Goal: Transaction & Acquisition: Purchase product/service

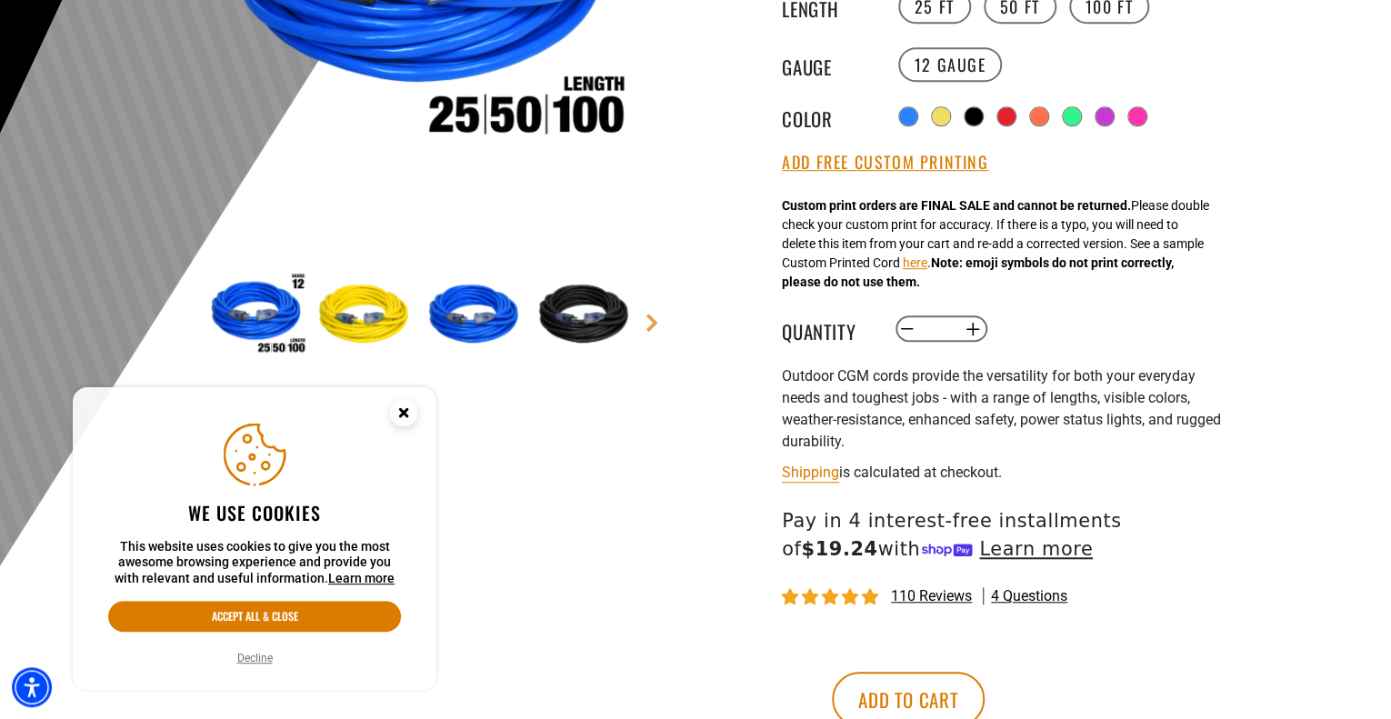
scroll to position [438, 0]
click at [407, 414] on icon "Close this option" at bounding box center [403, 412] width 6 height 6
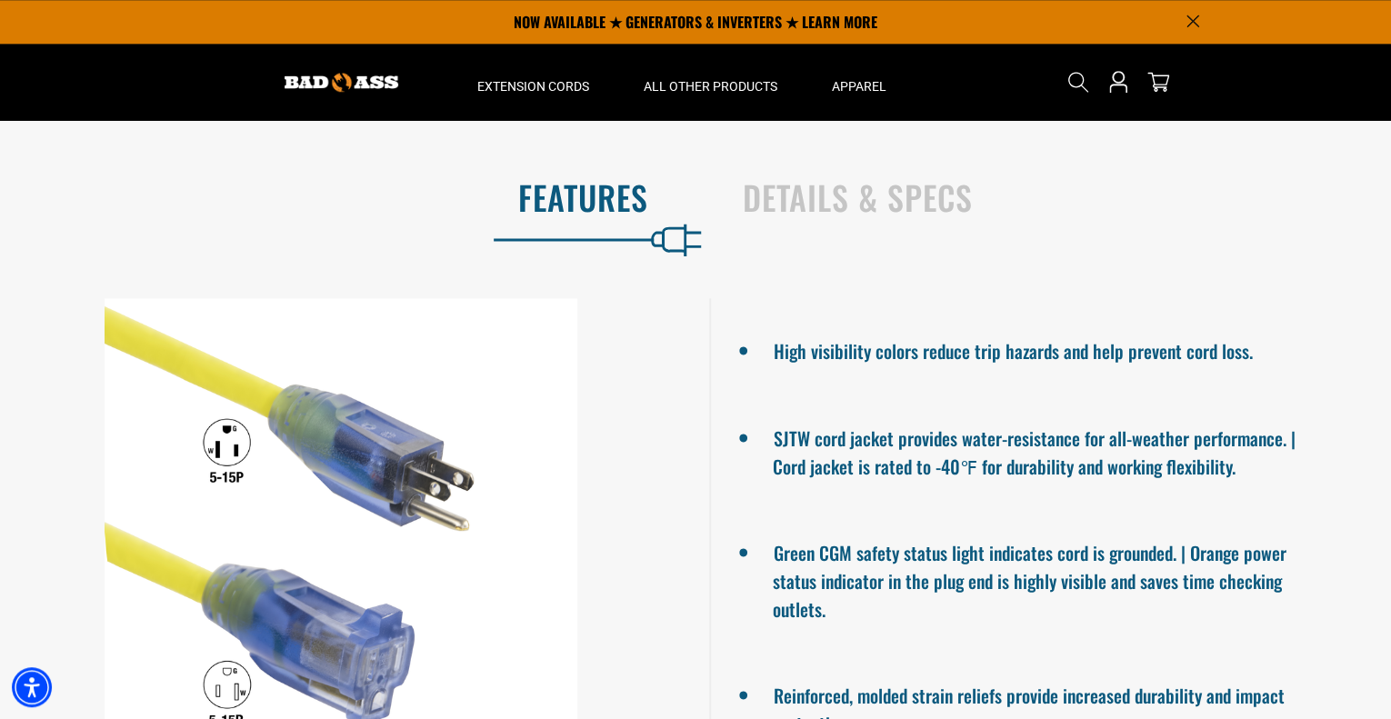
scroll to position [1124, 0]
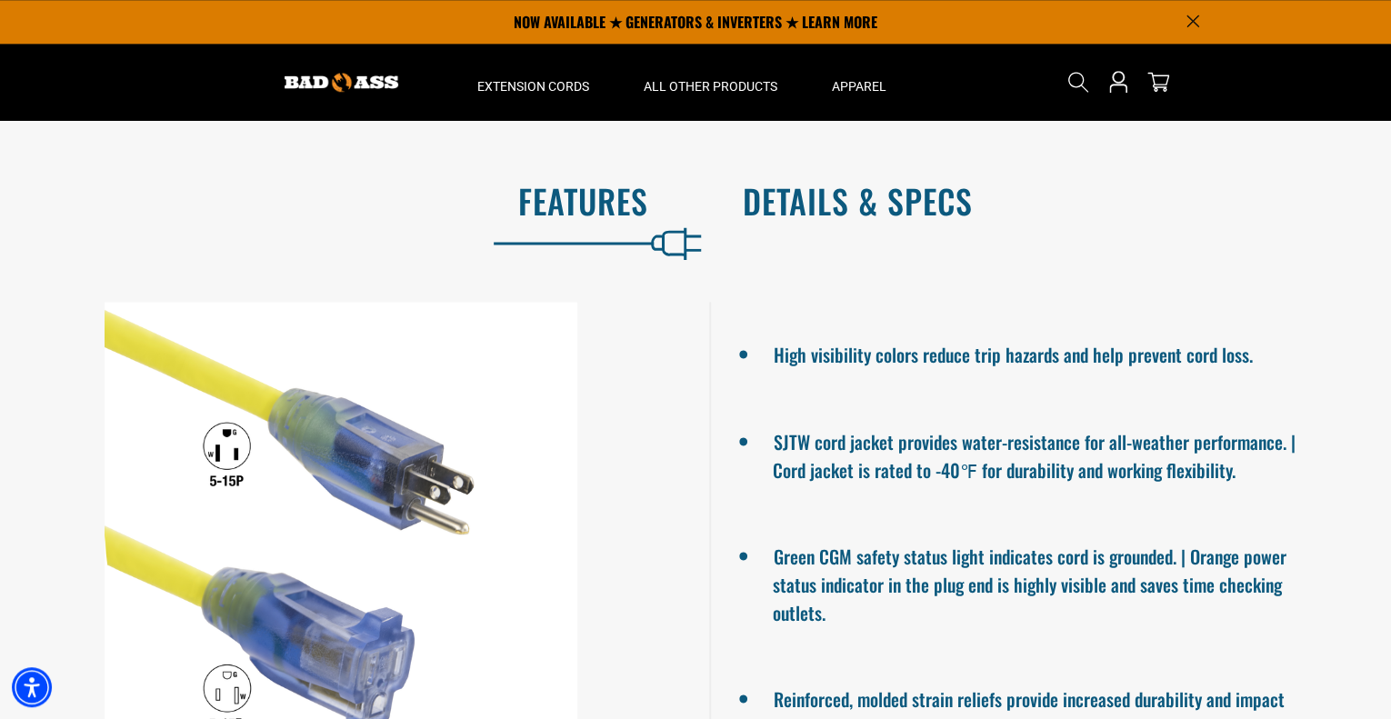
click at [870, 213] on h2 "Details & Specs" at bounding box center [1048, 201] width 610 height 38
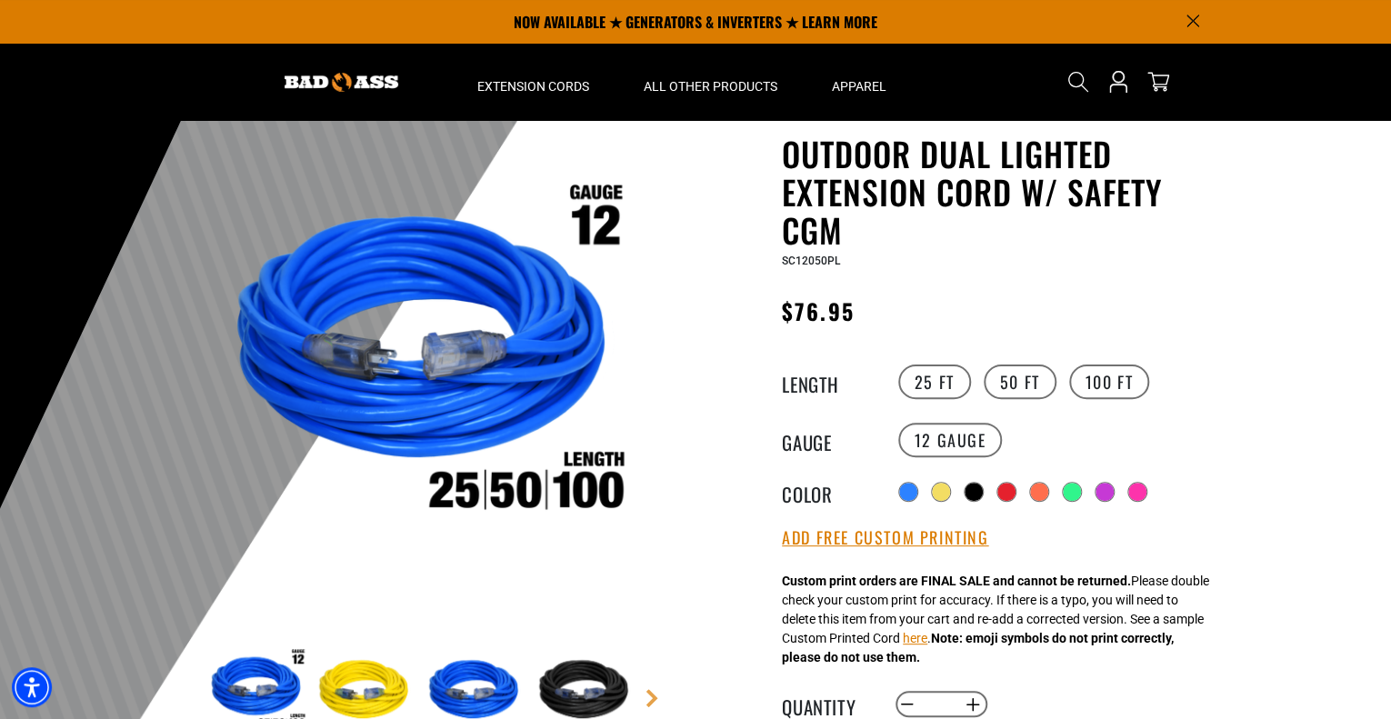
scroll to position [62, 0]
drag, startPoint x: 786, startPoint y: 237, endPoint x: 839, endPoint y: 242, distance: 53.8
click at [839, 242] on h1 "Outdoor Dual Lighted Extension Cord w/ Safety CGM" at bounding box center [1005, 192] width 446 height 115
drag, startPoint x: 1067, startPoint y: 187, endPoint x: 1071, endPoint y: 224, distance: 36.7
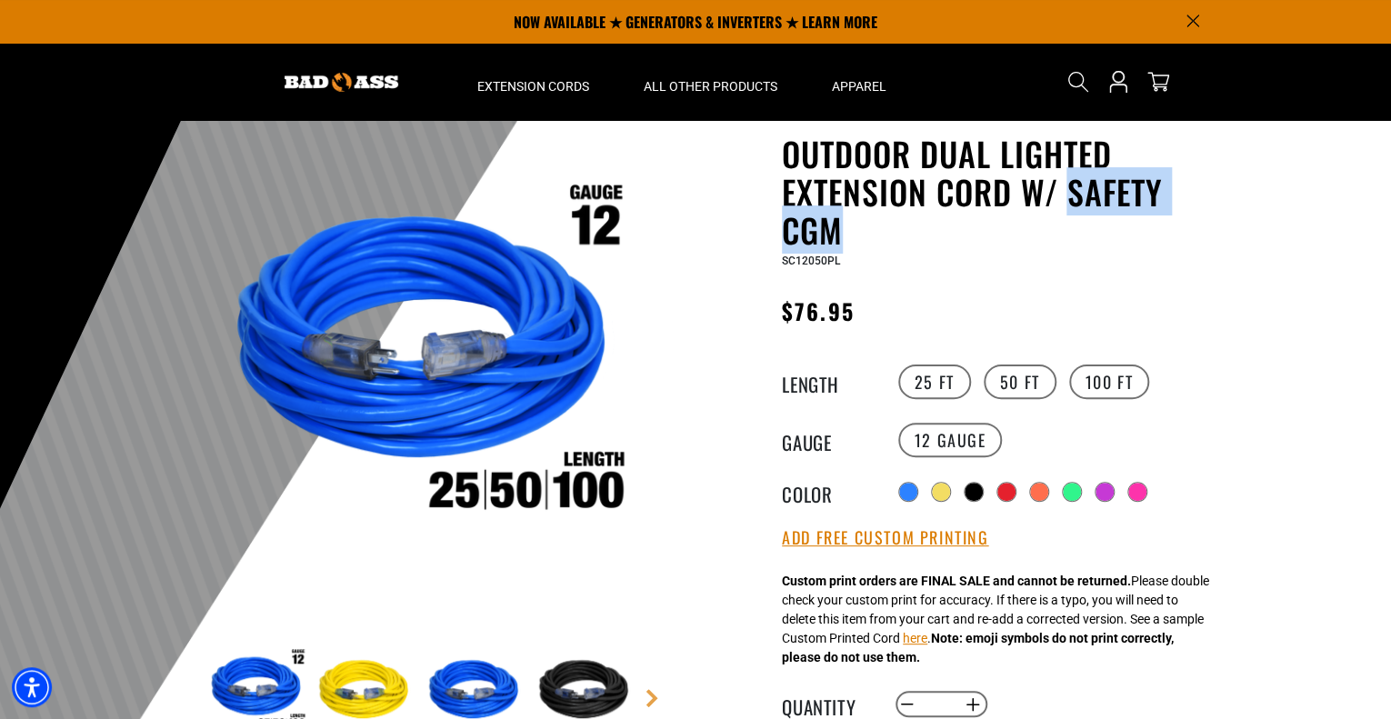
click at [1071, 224] on h1 "Outdoor Dual Lighted Extension Cord w/ Safety CGM" at bounding box center [1005, 192] width 446 height 115
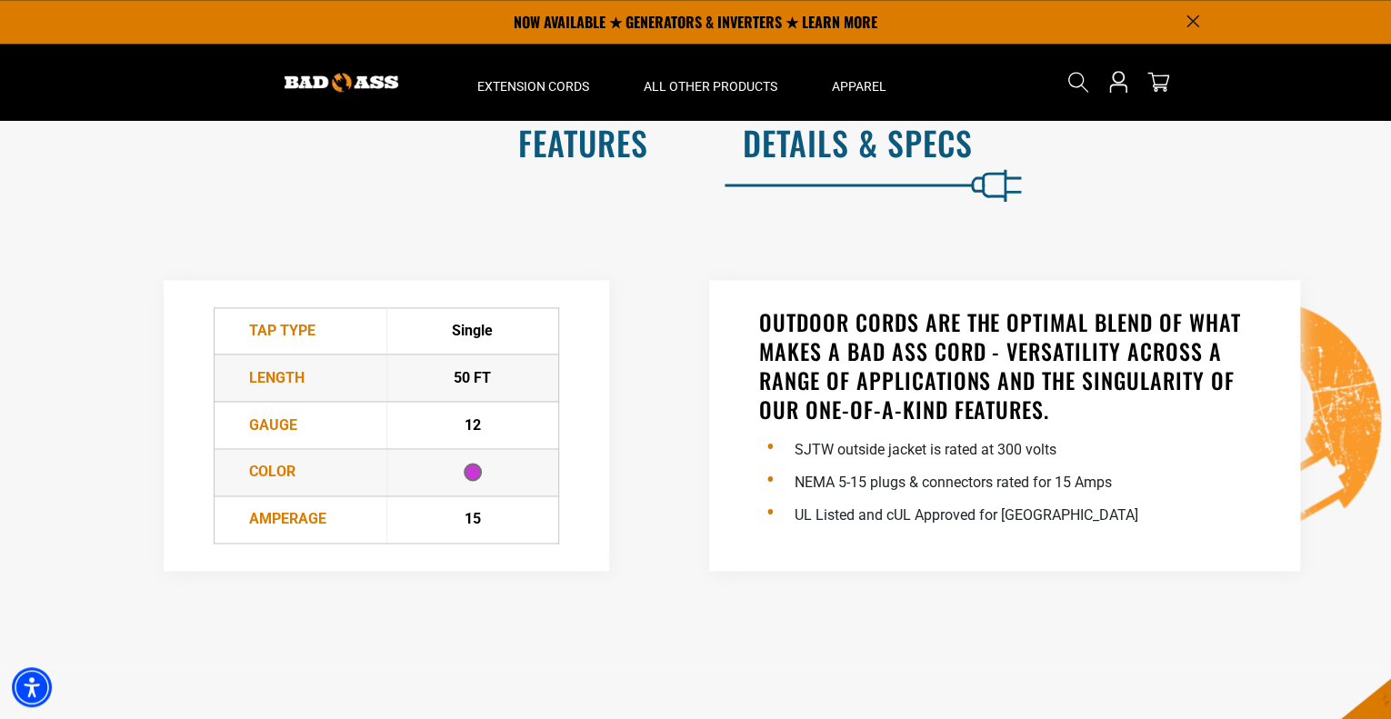
scroll to position [1179, 0]
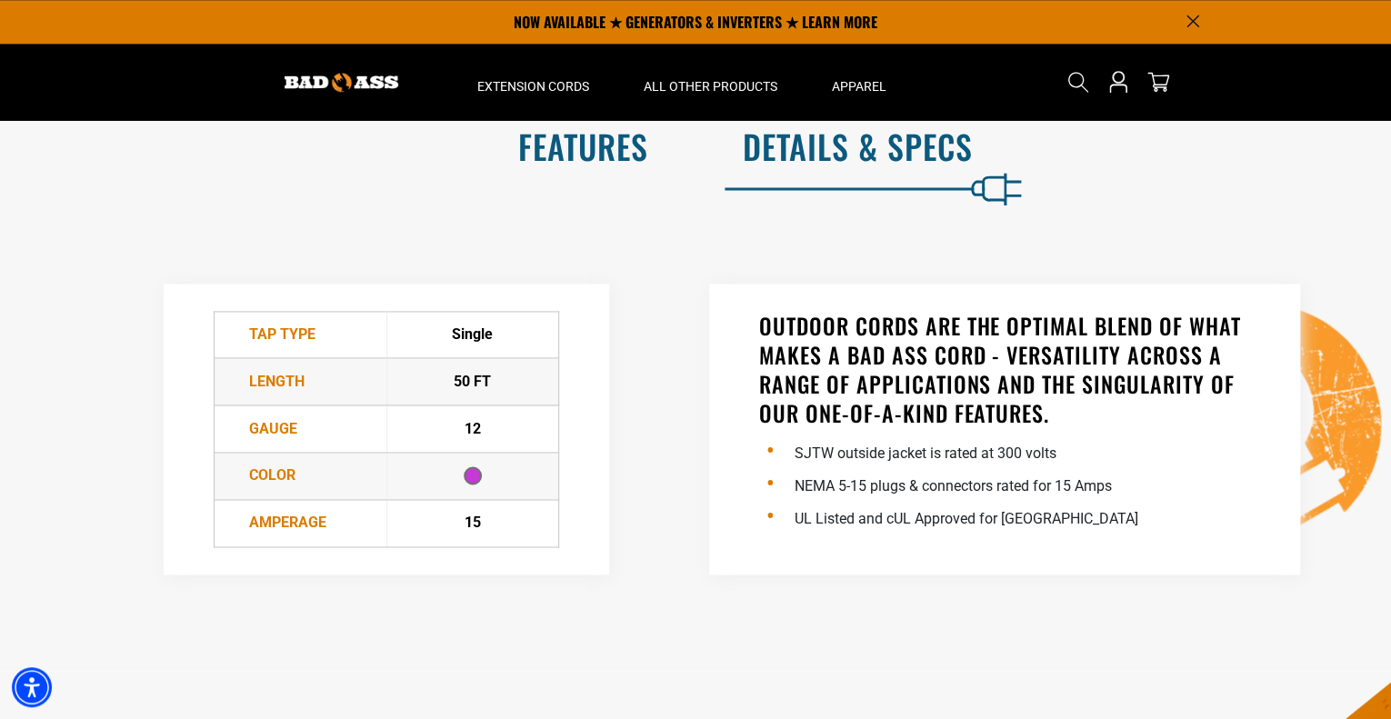
click at [596, 135] on h2 "Features" at bounding box center [343, 146] width 610 height 38
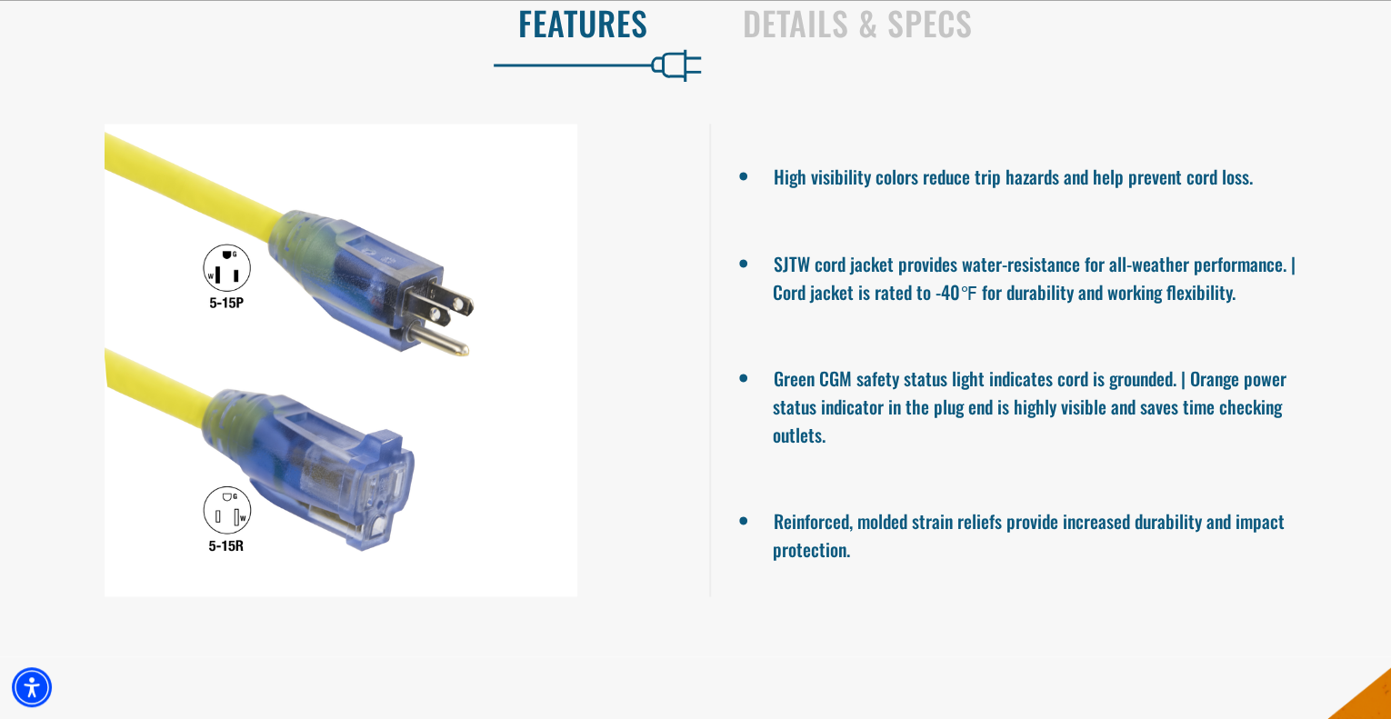
scroll to position [1304, 0]
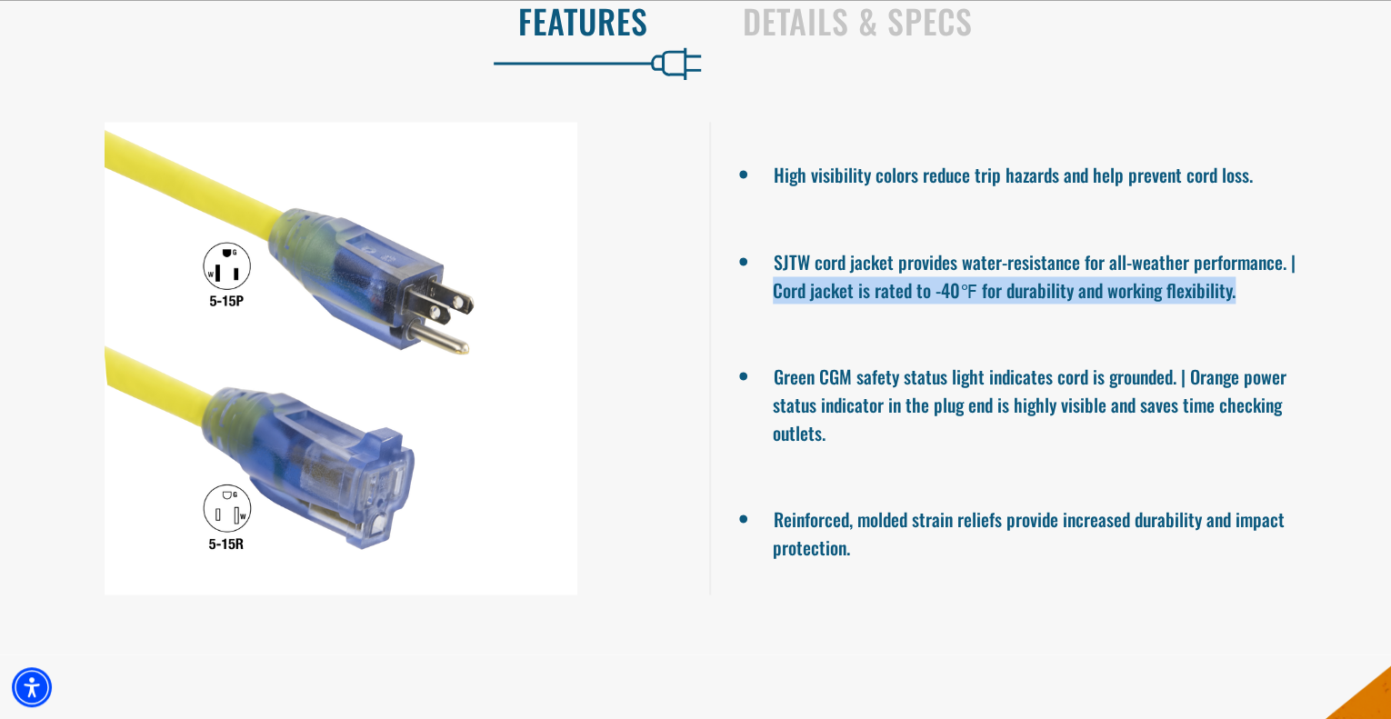
drag, startPoint x: 774, startPoint y: 299, endPoint x: 1268, endPoint y: 311, distance: 494.0
click at [1268, 304] on li "SJTW cord jacket provides water-resistance for all-weather performance. | Cord …" at bounding box center [1050, 274] width 555 height 60
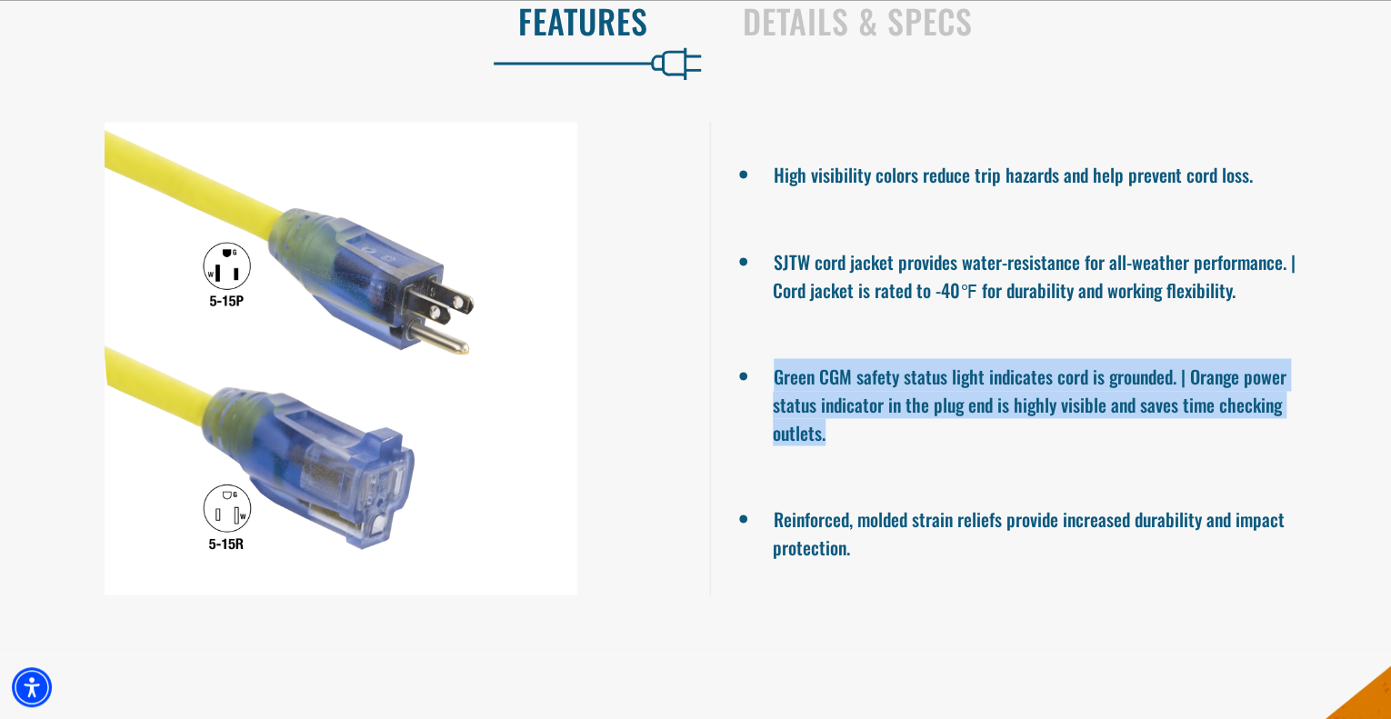
drag, startPoint x: 776, startPoint y: 391, endPoint x: 1256, endPoint y: 446, distance: 483.3
click at [1256, 446] on li "Green CGM safety status light indicates cord is grounded. | Orange power status…" at bounding box center [1050, 401] width 555 height 87
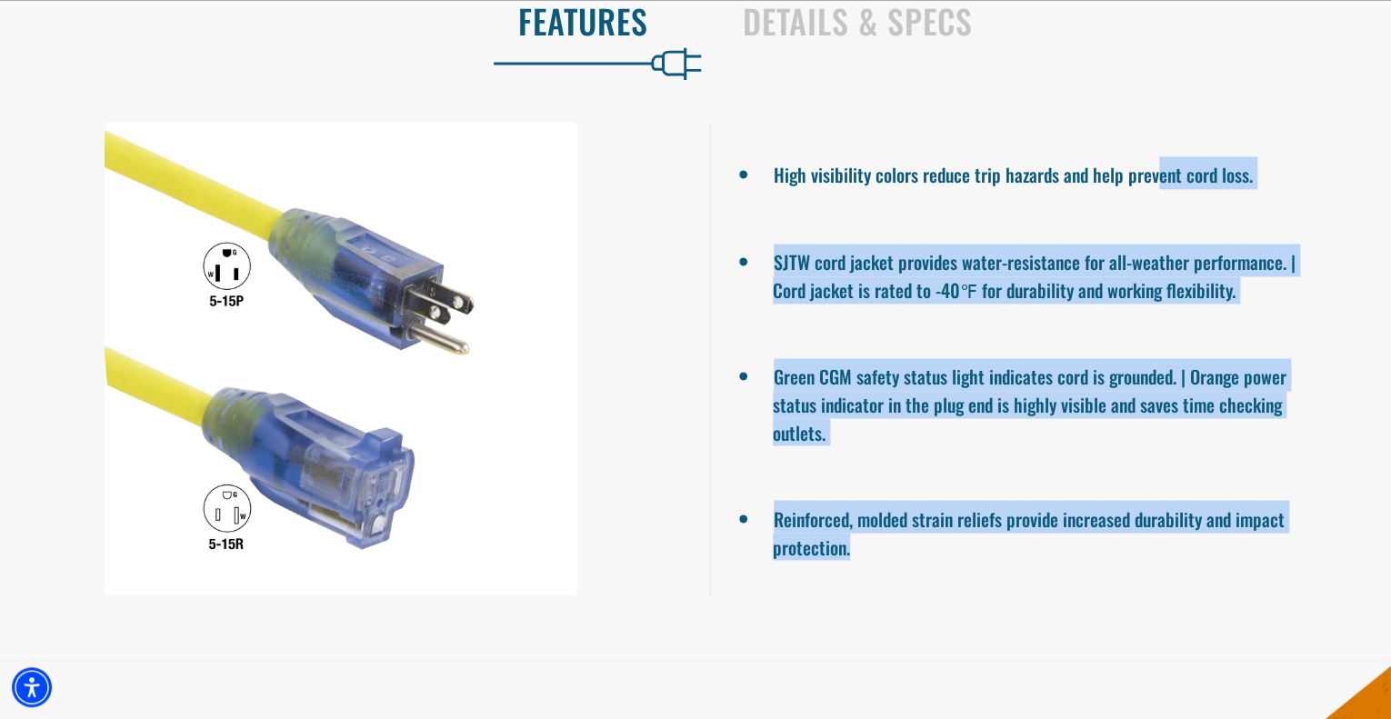
drag, startPoint x: 1154, startPoint y: 220, endPoint x: 1201, endPoint y: 570, distance: 353.3
click at [1201, 570] on ul "High visibility colors reduce trip hazards and help prevent cord loss. SJTW cor…" at bounding box center [1050, 358] width 682 height 473
click at [1201, 560] on li "Reinforced, molded strain reliefs provide increased durability and impact prote…" at bounding box center [1050, 530] width 555 height 60
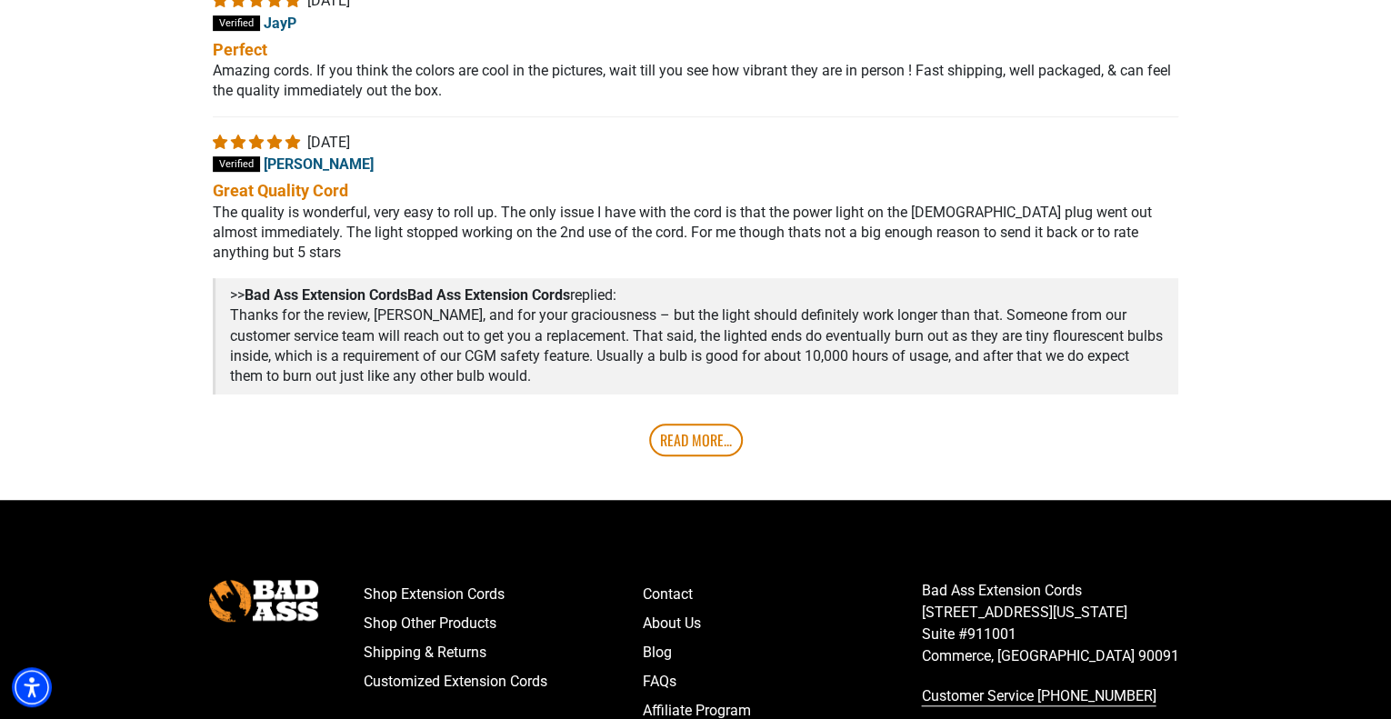
scroll to position [4089, 0]
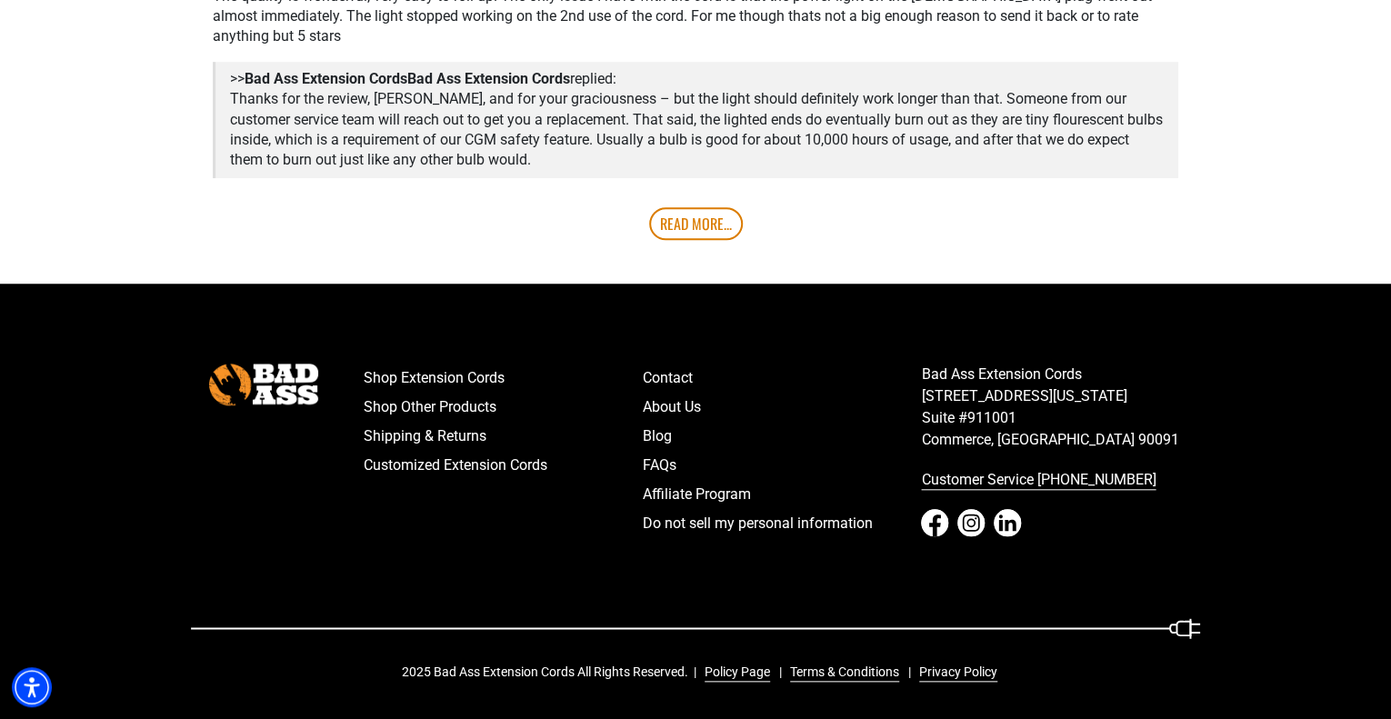
click at [939, 338] on footer "Shop Extension Cords Shop Other Products Shipping & Returns Customized Extensio…" at bounding box center [695, 502] width 1391 height 436
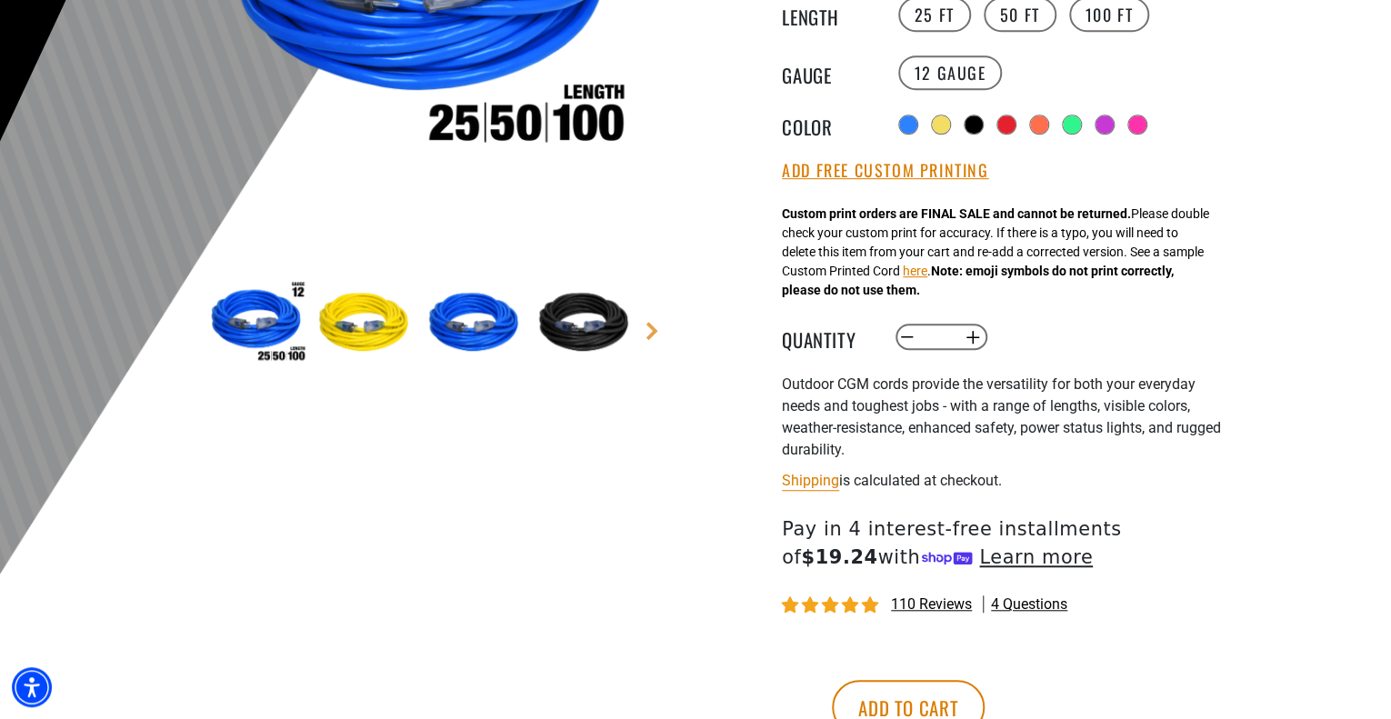
scroll to position [472, 0]
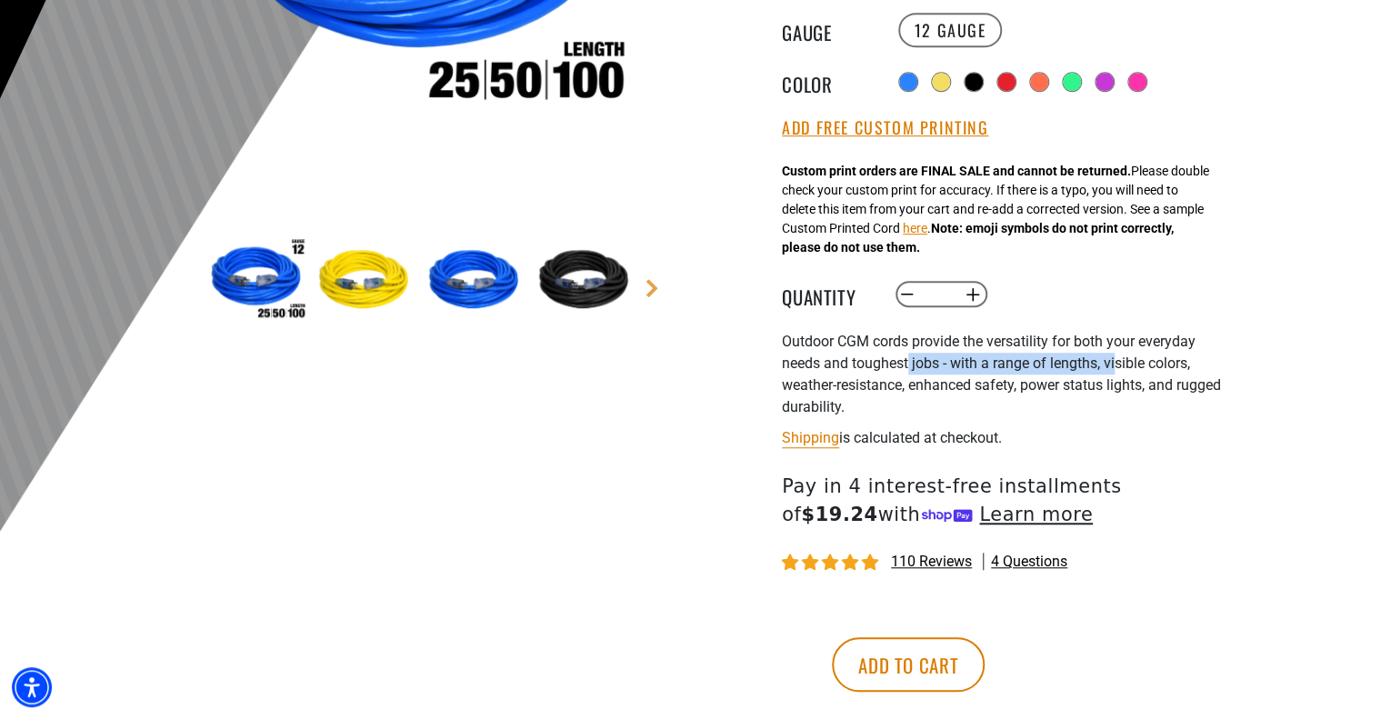
drag, startPoint x: 908, startPoint y: 362, endPoint x: 1116, endPoint y: 362, distance: 208.3
click at [1116, 362] on span "Outdoor CGM cords provide the versatility for both your everyday needs and toug…" at bounding box center [1001, 374] width 439 height 83
drag, startPoint x: 868, startPoint y: 391, endPoint x: 1086, endPoint y: 392, distance: 218.3
click at [1085, 392] on span "Outdoor CGM cords provide the versatility for both your everyday needs and toug…" at bounding box center [1001, 374] width 439 height 83
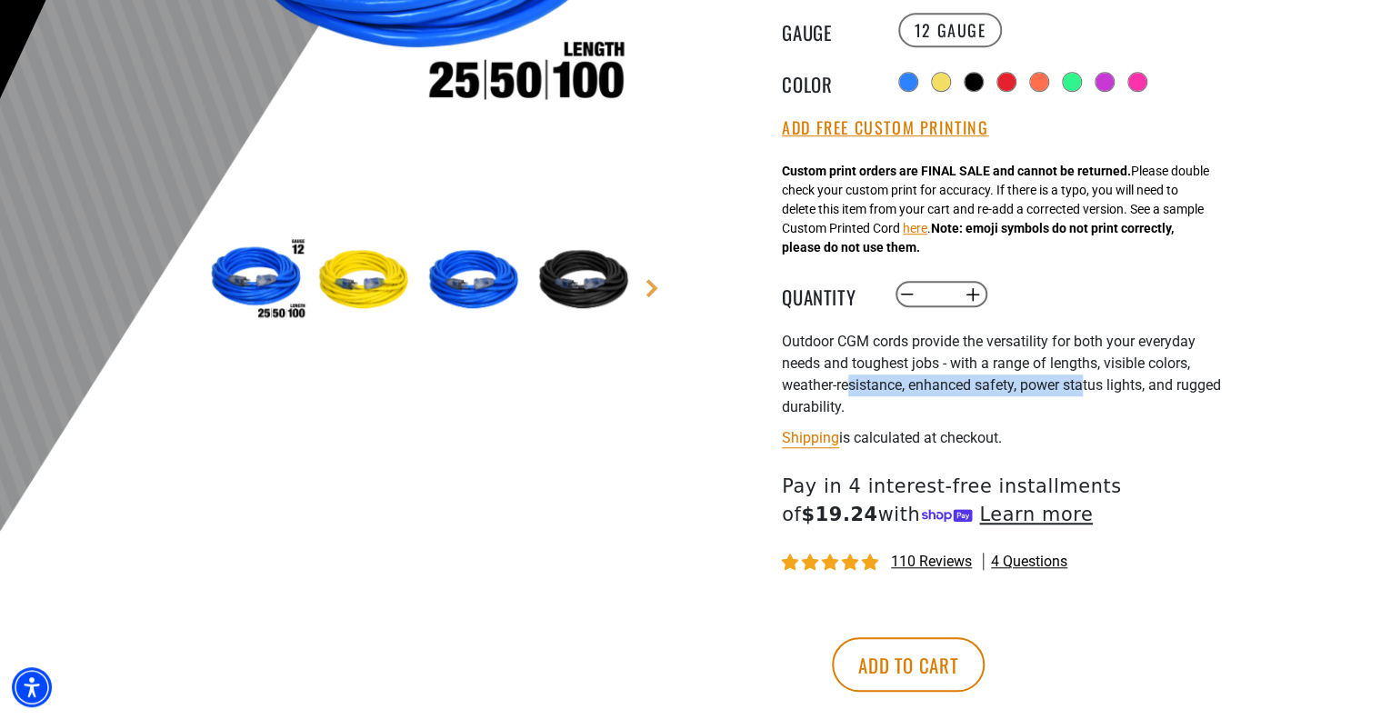
click at [1086, 392] on span "Outdoor CGM cords provide the versatility for both your everyday needs and toug…" at bounding box center [1001, 374] width 439 height 83
drag, startPoint x: 1022, startPoint y: 386, endPoint x: 961, endPoint y: 385, distance: 60.9
click at [961, 385] on span "Outdoor CGM cords provide the versatility for both your everyday needs and toug…" at bounding box center [1001, 374] width 439 height 83
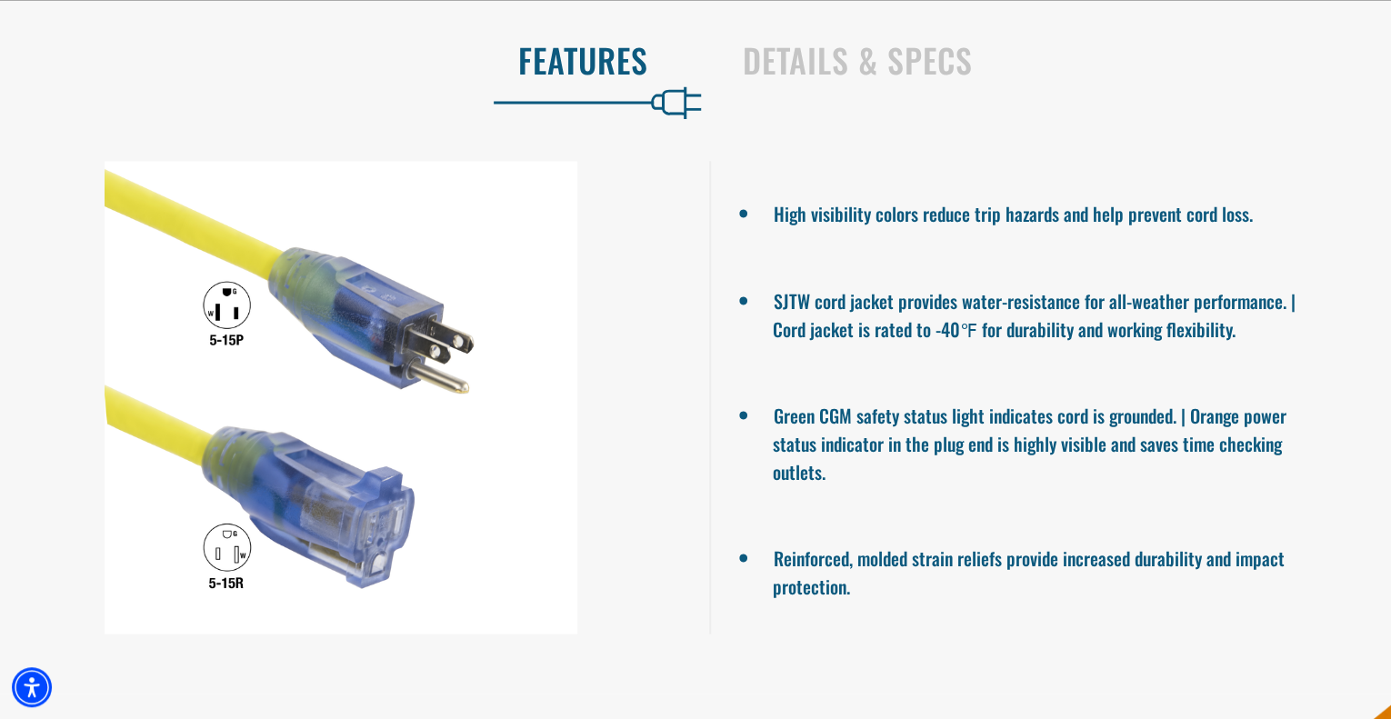
scroll to position [1264, 0]
